Goal: Task Accomplishment & Management: Use online tool/utility

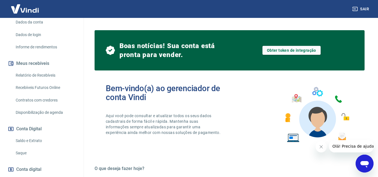
scroll to position [84, 0]
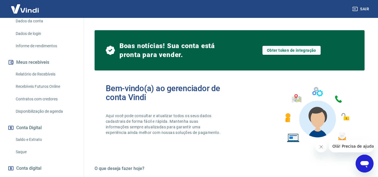
click at [31, 138] on link "Saldo e Extrato" at bounding box center [45, 139] width 64 height 11
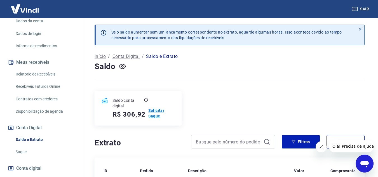
click at [158, 115] on p "Solicitar Saque" at bounding box center [161, 113] width 27 height 11
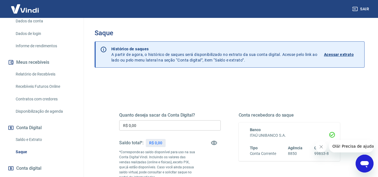
click at [168, 126] on input "R$ 0,00" at bounding box center [170, 125] width 102 height 10
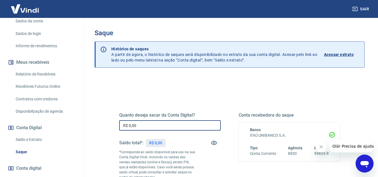
drag, startPoint x: 168, startPoint y: 126, endPoint x: 105, endPoint y: 125, distance: 62.7
click at [105, 125] on div "Quanto deseja sacar da Conta Digital? R$ 0,00 ​ Saldo total*: R$ 0,00 *Correspo…" at bounding box center [230, 179] width 270 height 205
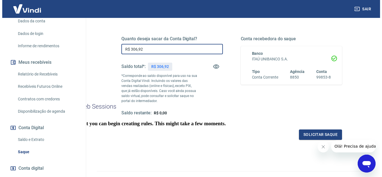
scroll to position [84, 0]
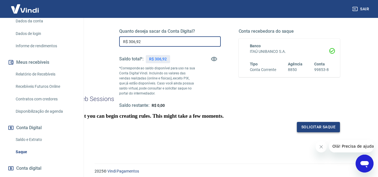
type input "R$ 306,92"
click at [307, 128] on button "Solicitar saque" at bounding box center [318, 127] width 43 height 10
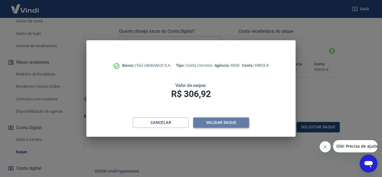
click at [220, 122] on button "Validar saque" at bounding box center [221, 123] width 56 height 10
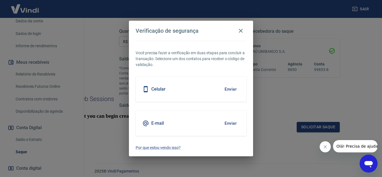
click at [231, 123] on button "Enviar" at bounding box center [231, 124] width 18 height 12
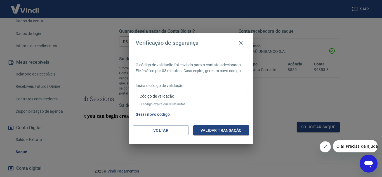
click at [179, 100] on input "Código de validação" at bounding box center [191, 96] width 111 height 10
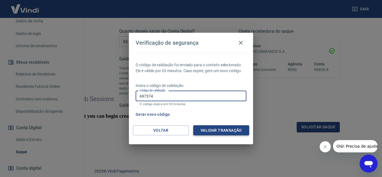
type input "697374"
click at [215, 130] on button "Validar transação" at bounding box center [221, 130] width 56 height 10
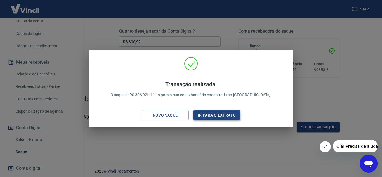
click at [213, 117] on button "Ir para o extrato" at bounding box center [216, 115] width 47 height 10
